Goal: Check status: Check status

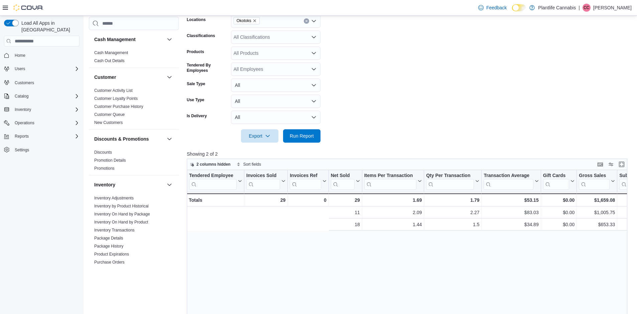
scroll to position [0, 191]
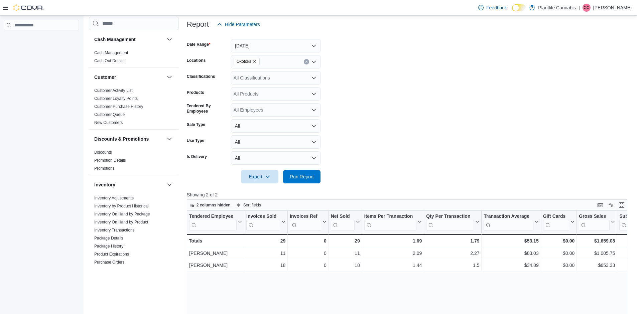
scroll to position [82, 0]
